Goal: Navigation & Orientation: Understand site structure

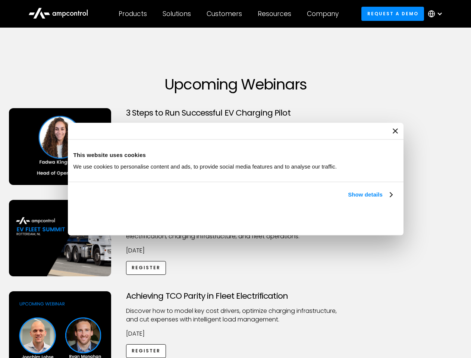
click at [348, 199] on link "Show details" at bounding box center [370, 194] width 44 height 9
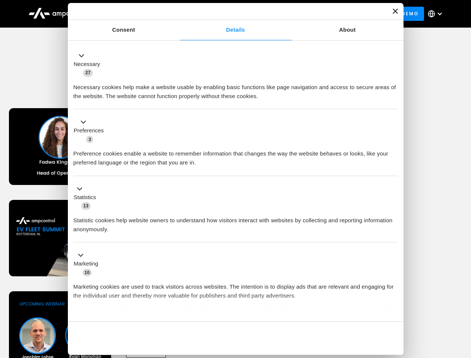
click at [393, 101] on div "Necessary cookies help make a website usable by enabling basic functions like p…" at bounding box center [235, 88] width 324 height 23
click at [463, 300] on div "Achieving TCO Parity in Fleet Electrification Discover how to model key cost dr…" at bounding box center [235, 349] width 468 height 117
click at [229, 14] on div "Customers" at bounding box center [223, 14] width 35 height 8
click at [132, 14] on div "Products" at bounding box center [133, 14] width 28 height 8
click at [177, 14] on div "Solutions" at bounding box center [177, 14] width 28 height 8
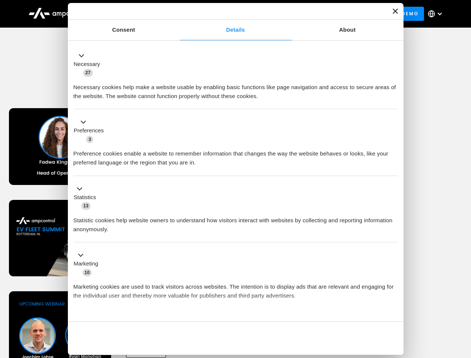
click at [225, 14] on div "Customers" at bounding box center [223, 14] width 35 height 8
click at [276, 14] on div "Resources" at bounding box center [275, 14] width 34 height 8
click at [325, 14] on div "Company" at bounding box center [323, 14] width 32 height 8
click at [437, 14] on div at bounding box center [439, 14] width 6 height 6
